Goal: Transaction & Acquisition: Obtain resource

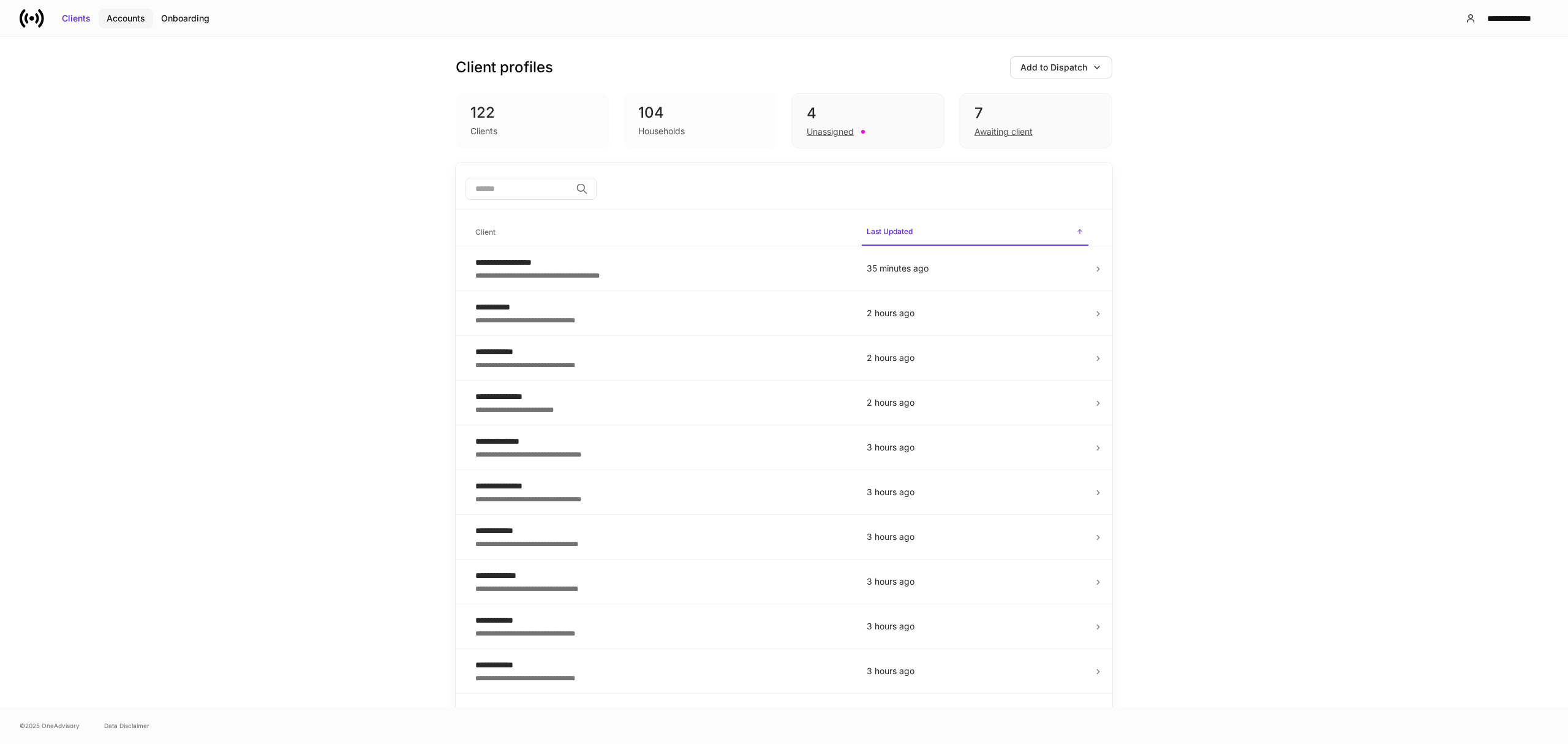
click at [136, 25] on button "Accounts" at bounding box center [125, 18] width 54 height 20
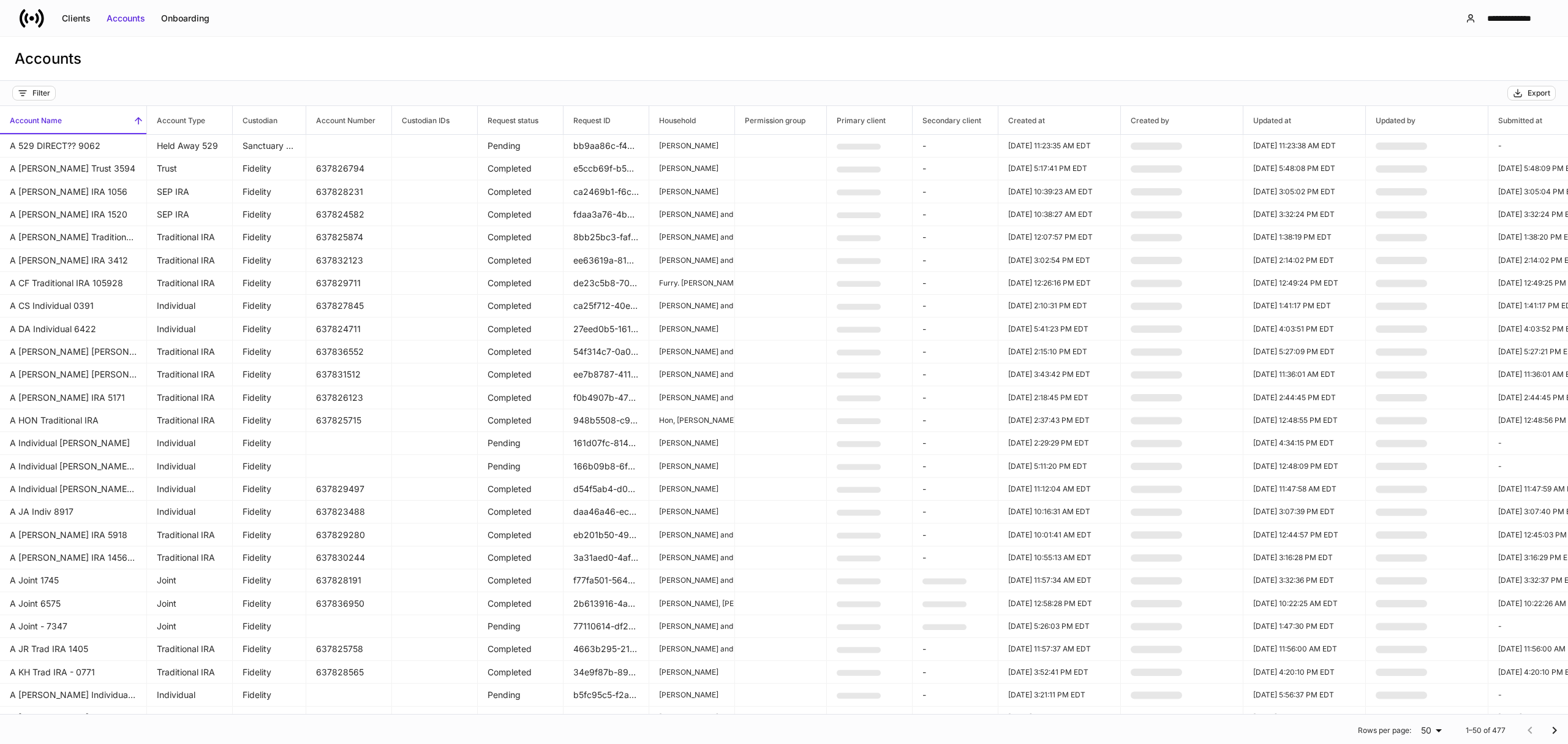
click at [37, 101] on div "Filter Export" at bounding box center [784, 94] width 1568 height 25
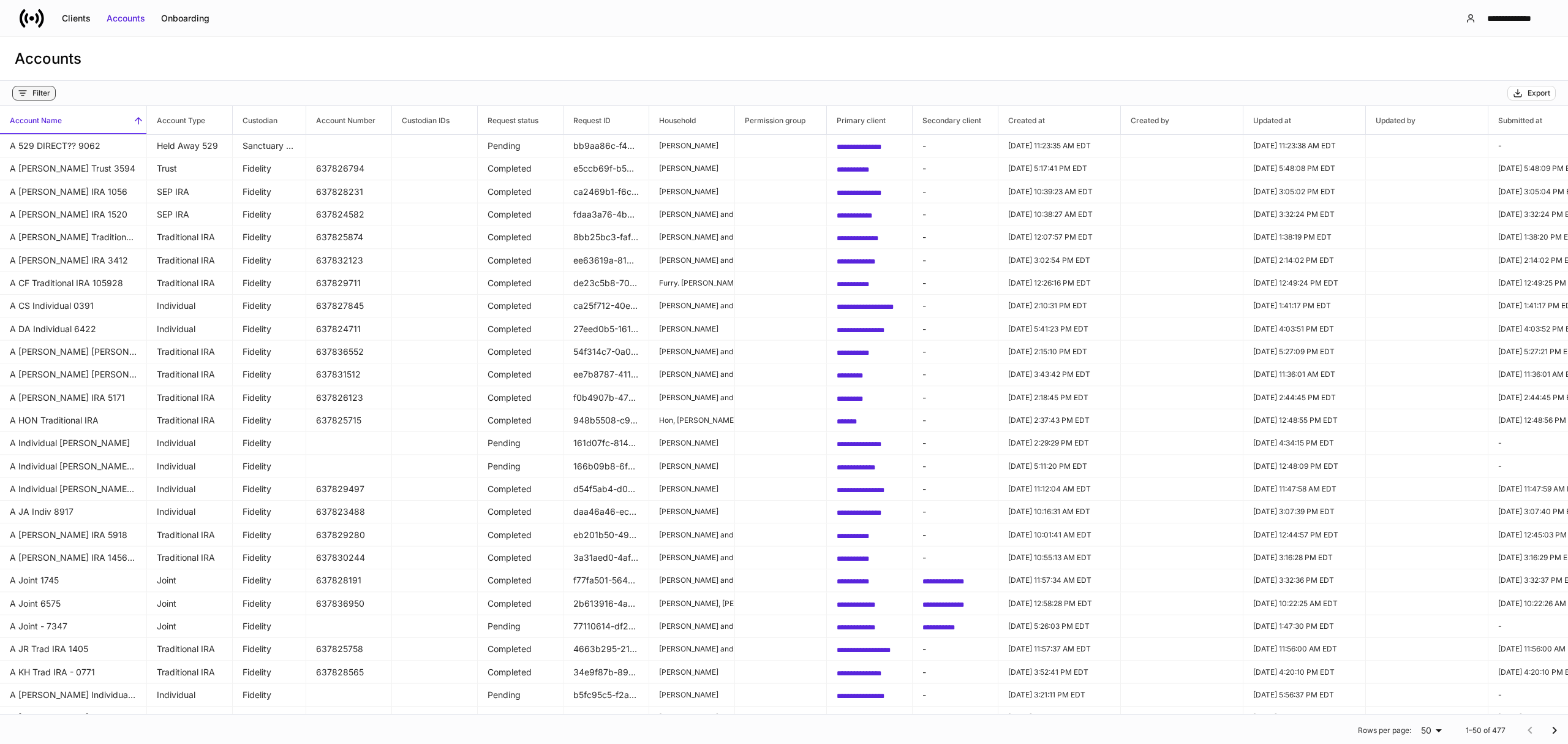
click at [35, 92] on div "Filter" at bounding box center [41, 93] width 18 height 10
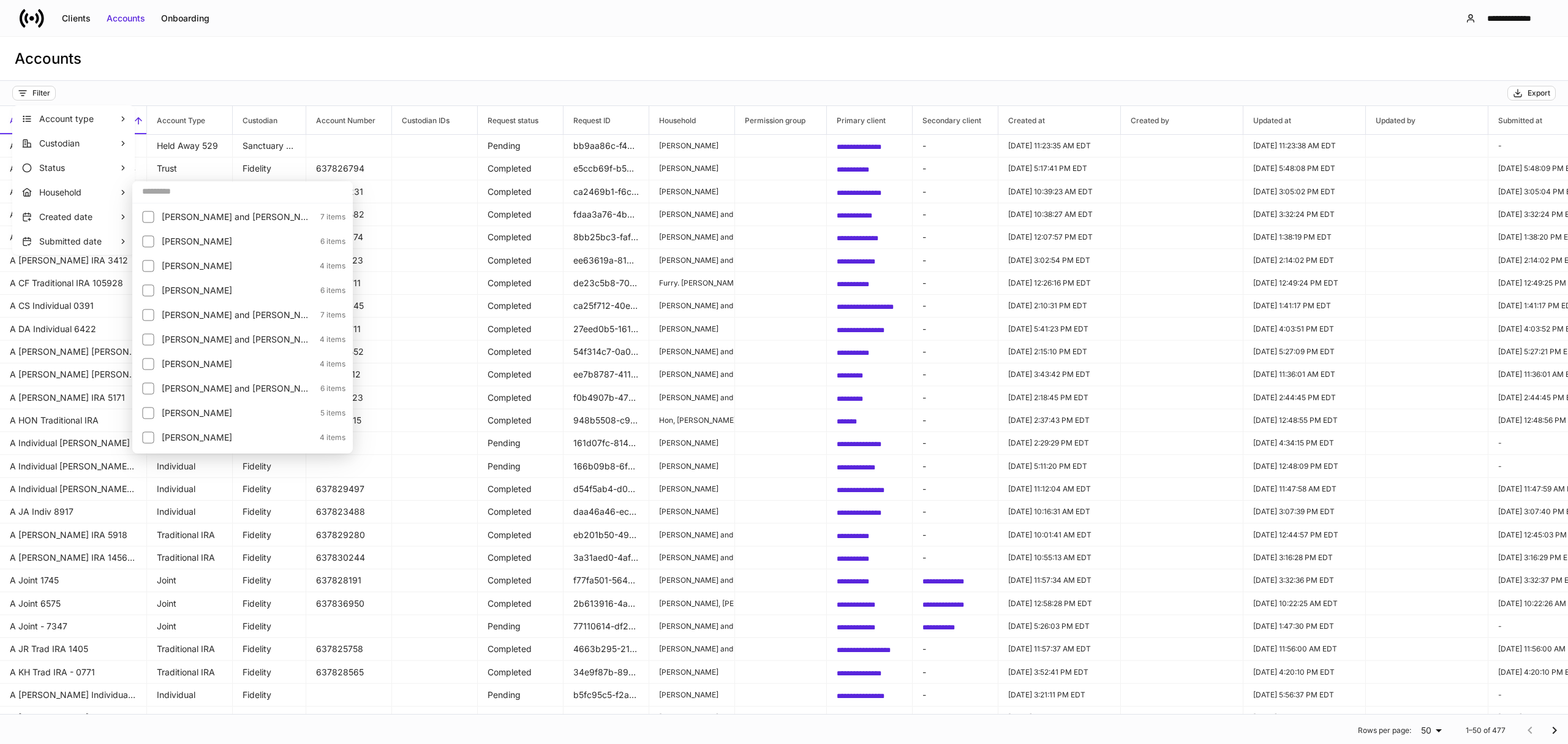
click at [174, 191] on input "text" at bounding box center [243, 190] width 221 height 22
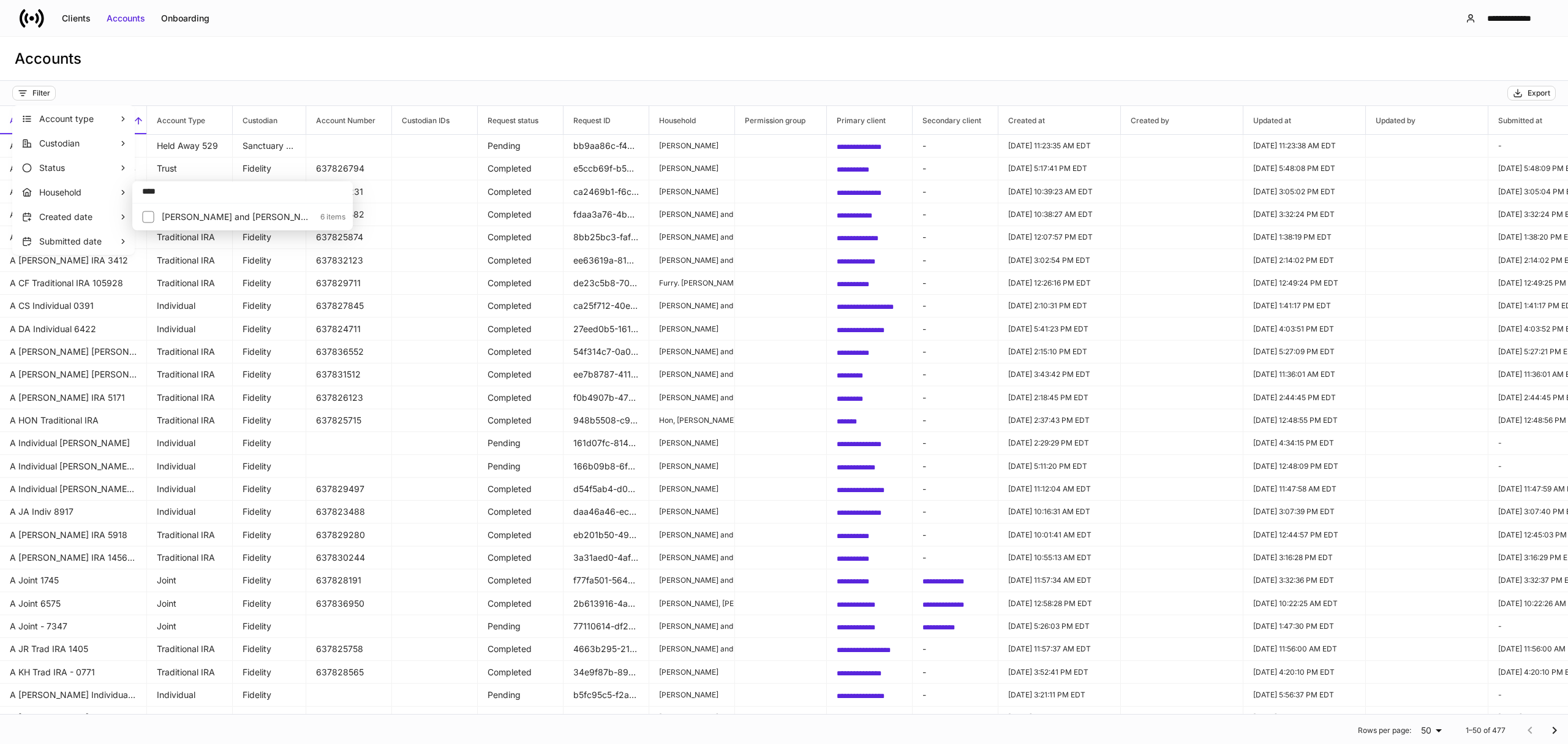
type input "****"
click at [180, 221] on p "[PERSON_NAME] and [PERSON_NAME]" at bounding box center [237, 217] width 152 height 12
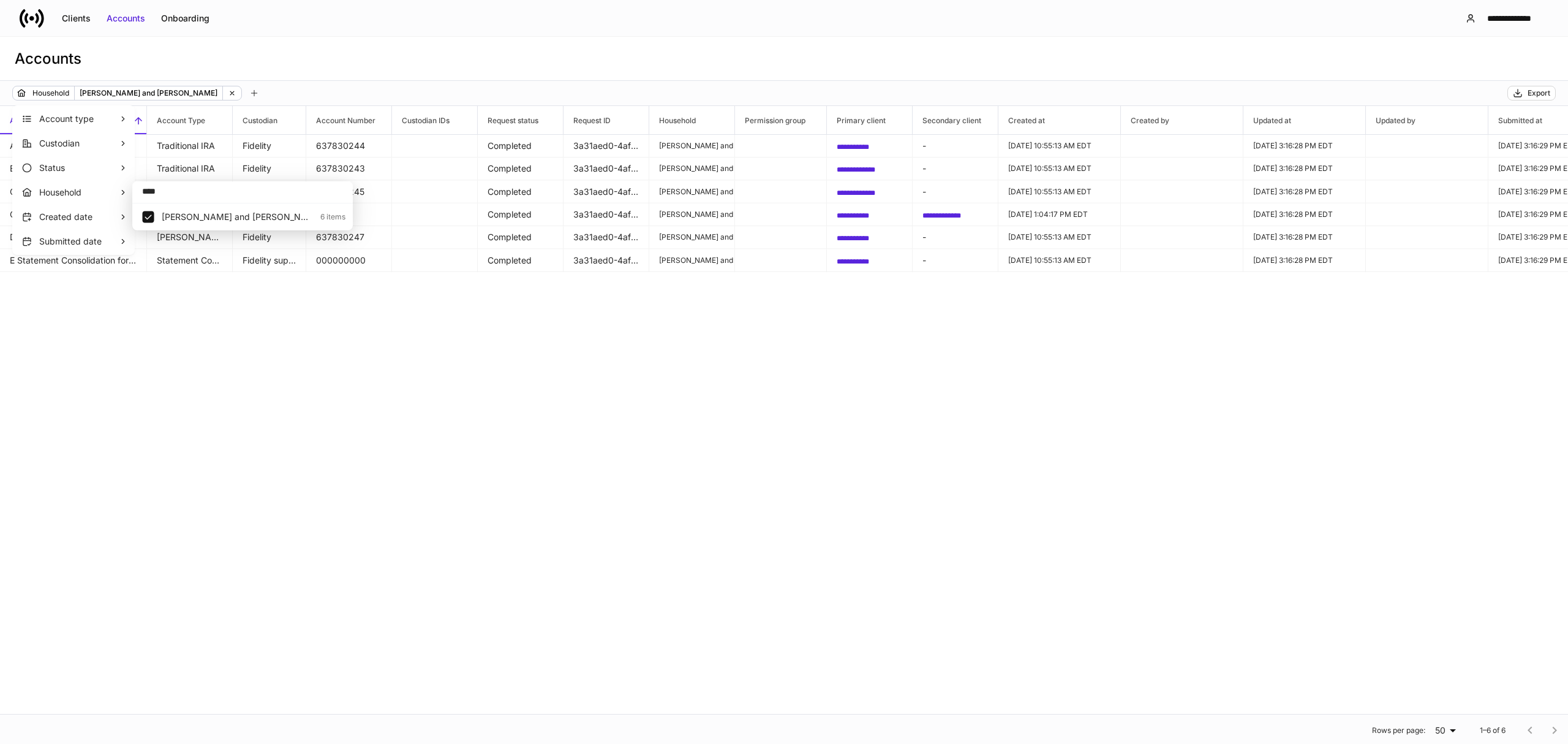
click at [661, 322] on div at bounding box center [784, 372] width 1568 height 744
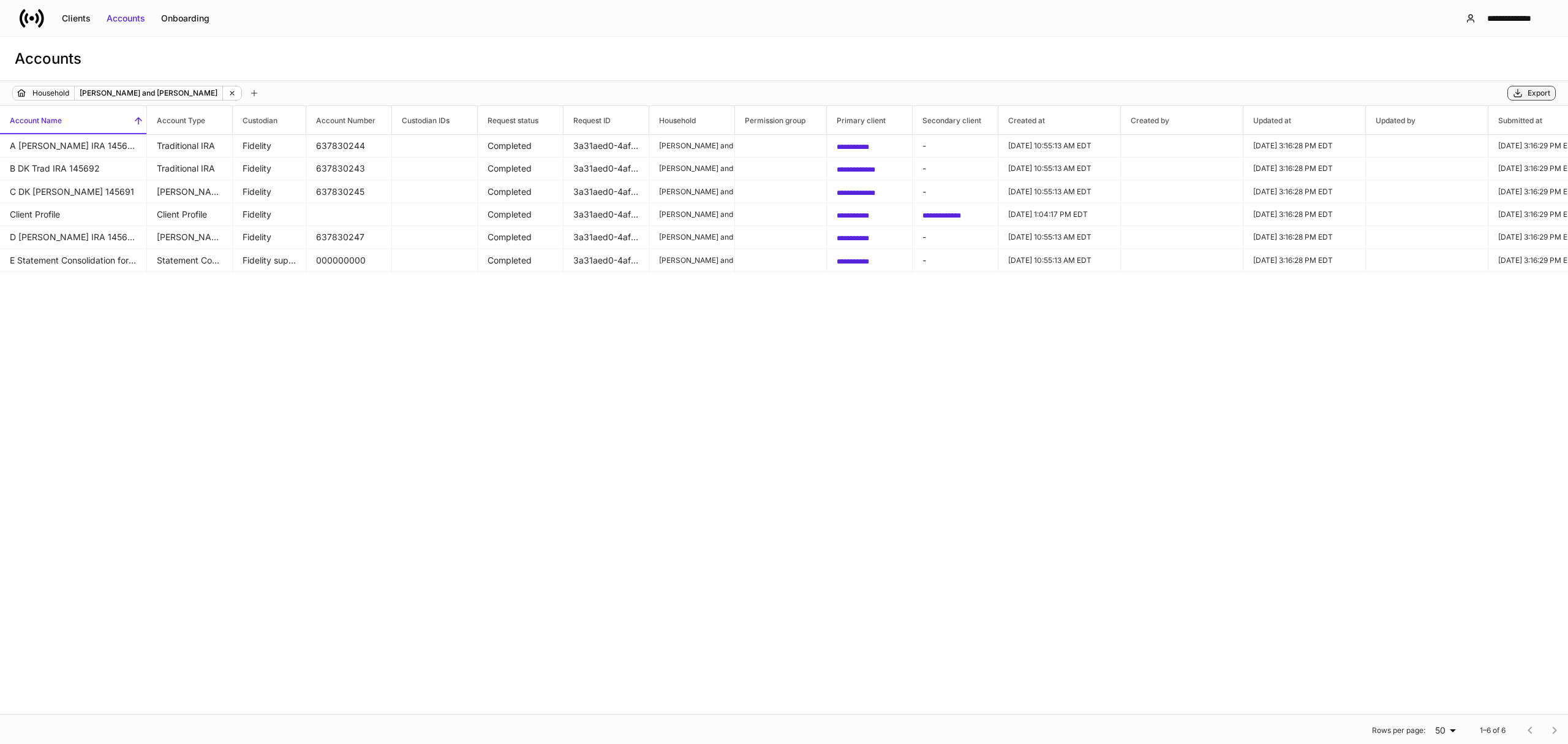
click at [1524, 99] on button "Export" at bounding box center [1531, 93] width 49 height 15
click at [27, 18] on icon at bounding box center [32, 18] width 25 height 25
